Goal: Task Accomplishment & Management: Manage account settings

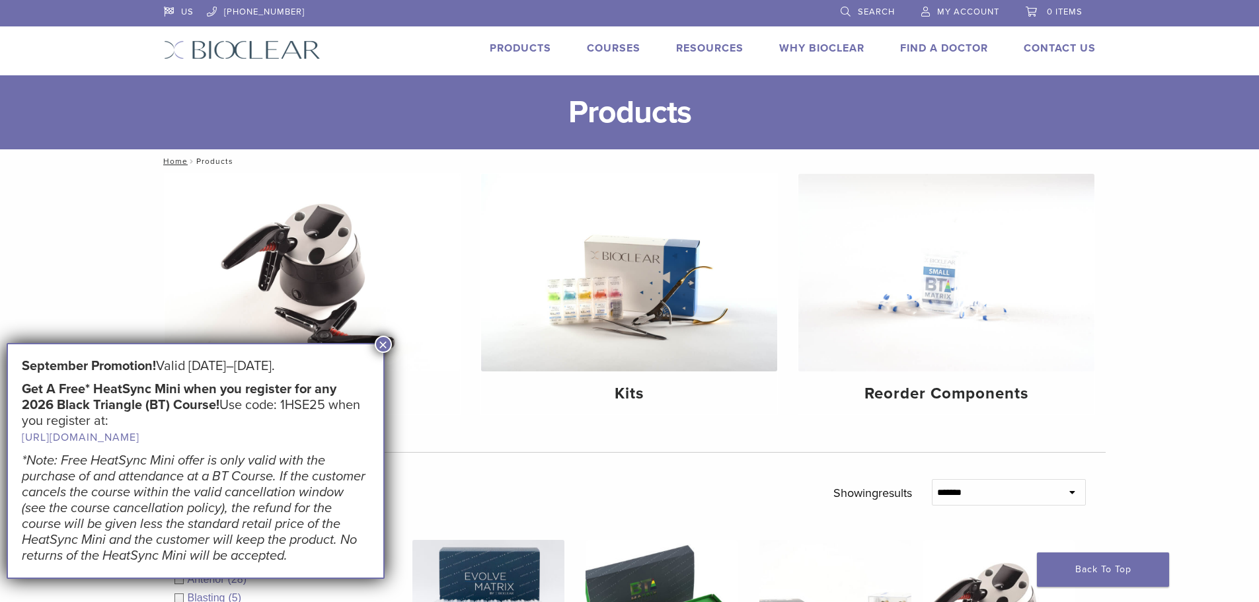
click at [955, 10] on span "My Account" at bounding box center [968, 12] width 62 height 11
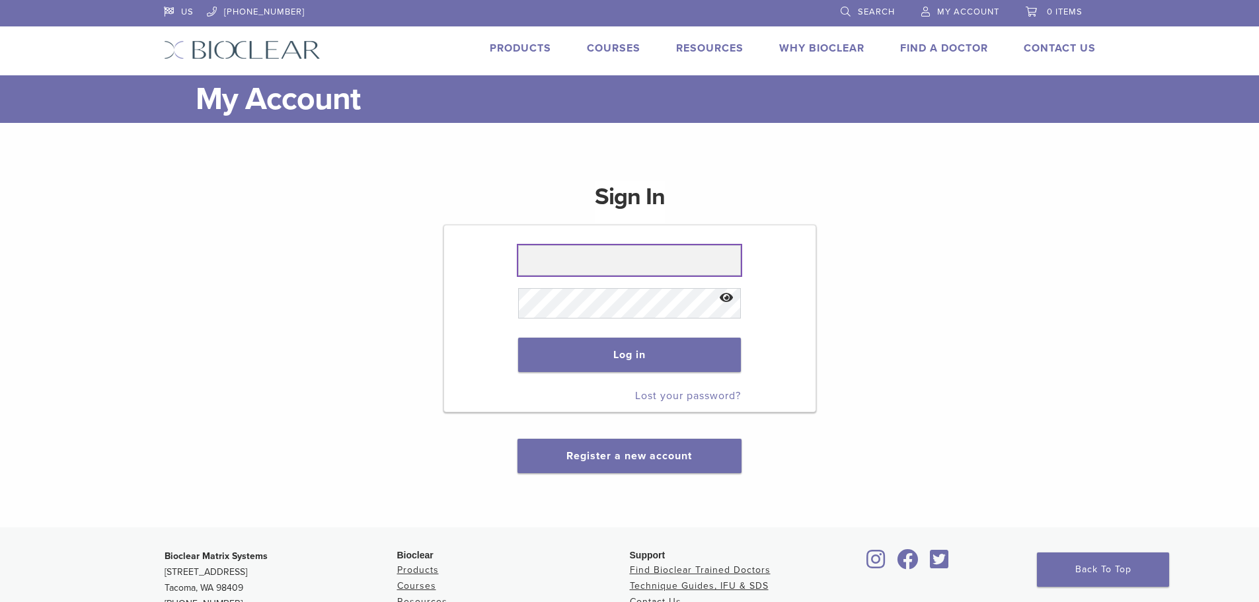
click at [589, 264] on input "text" at bounding box center [629, 260] width 223 height 30
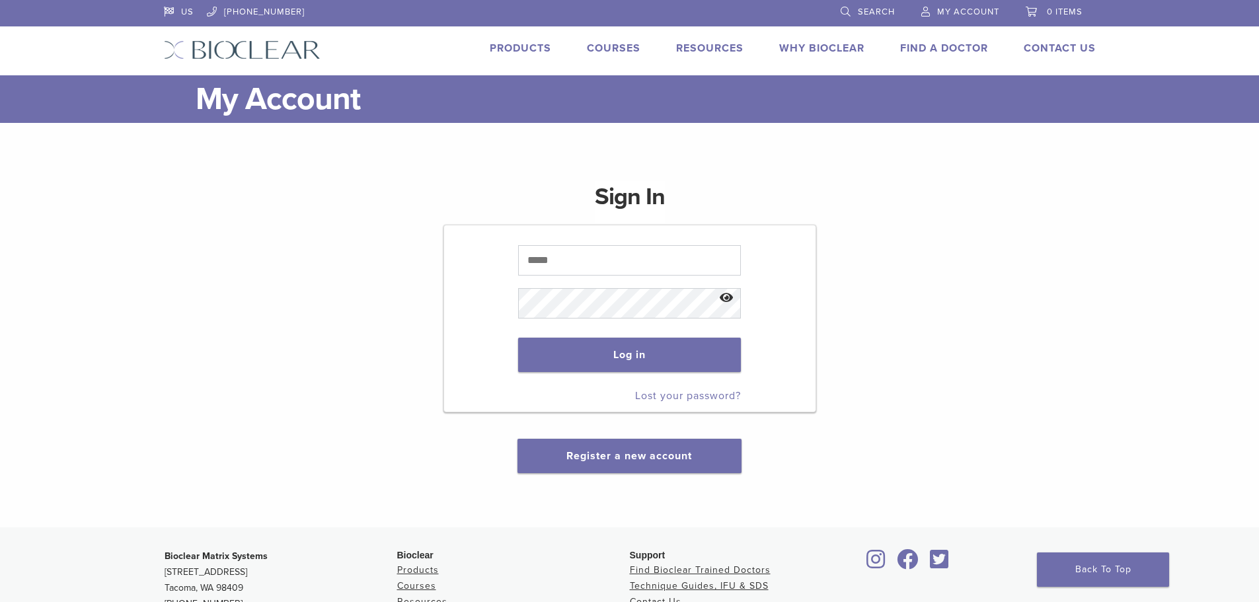
click at [1093, 229] on div "Sign In Log in Lost your password? Register a new account" at bounding box center [630, 319] width 932 height 308
